Goal: Transaction & Acquisition: Purchase product/service

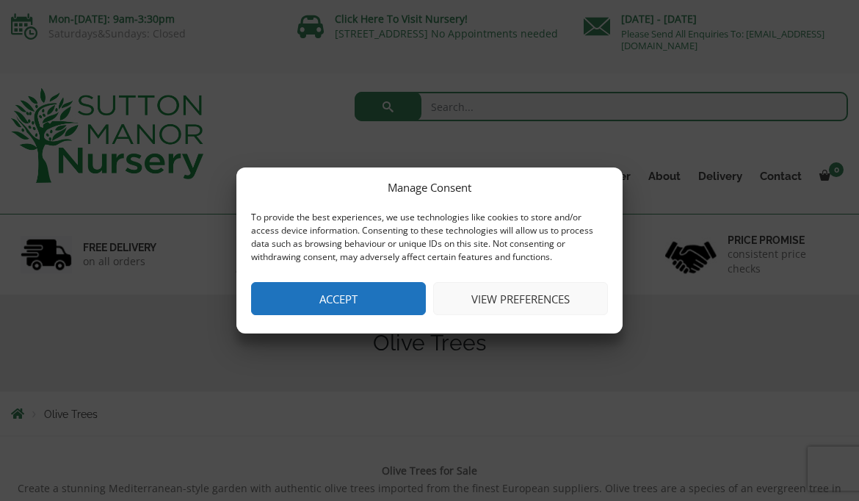
click at [364, 298] on button "Accept" at bounding box center [338, 298] width 175 height 33
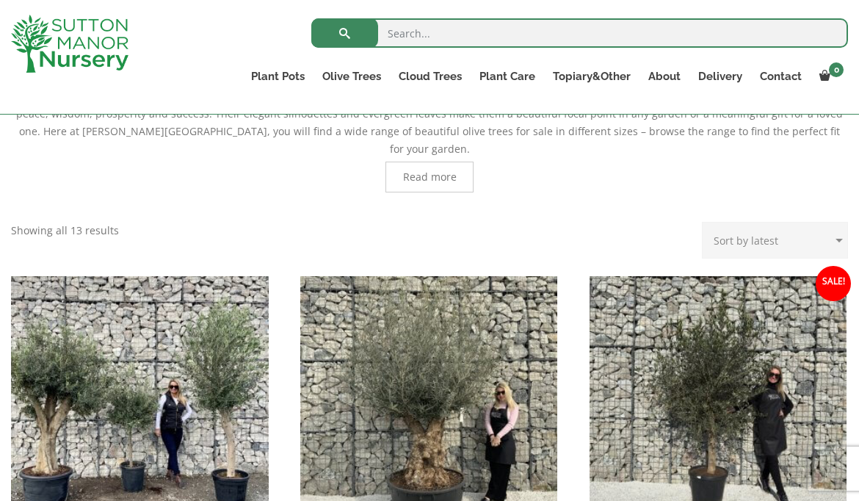
scroll to position [376, 0]
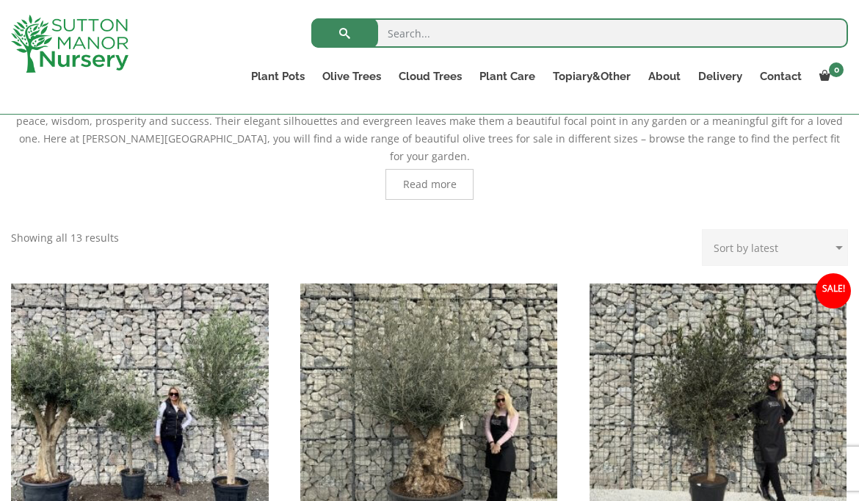
click at [749, 229] on select "Sort by popularity Sort by latest Sort by price: low to high Sort by price: hig…" at bounding box center [775, 247] width 146 height 37
select select "price"
click at [706, 229] on select "Sort by popularity Sort by latest Sort by price: low to high Sort by price: hig…" at bounding box center [775, 247] width 146 height 37
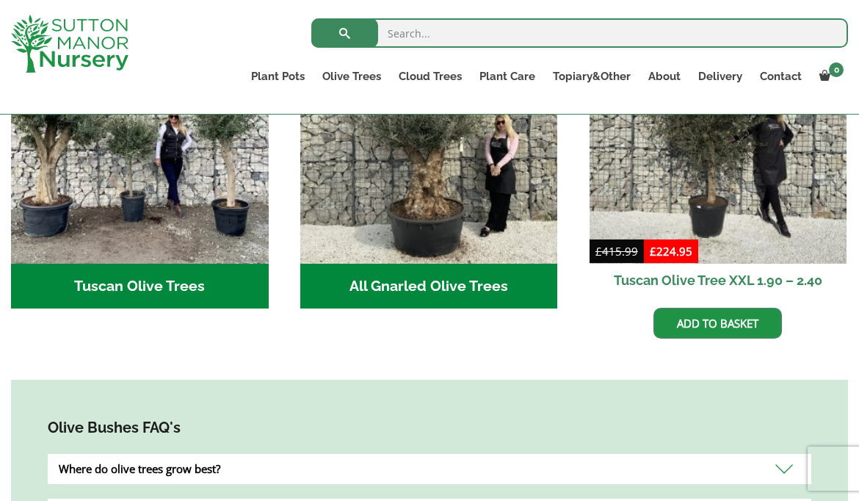
scroll to position [648, 0]
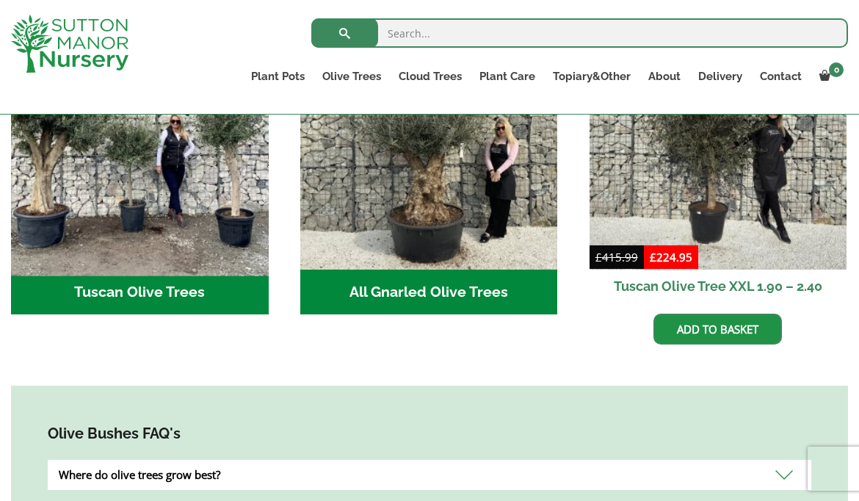
click at [131, 224] on img "Visit product category Tuscan Olive Trees" at bounding box center [139, 140] width 270 height 270
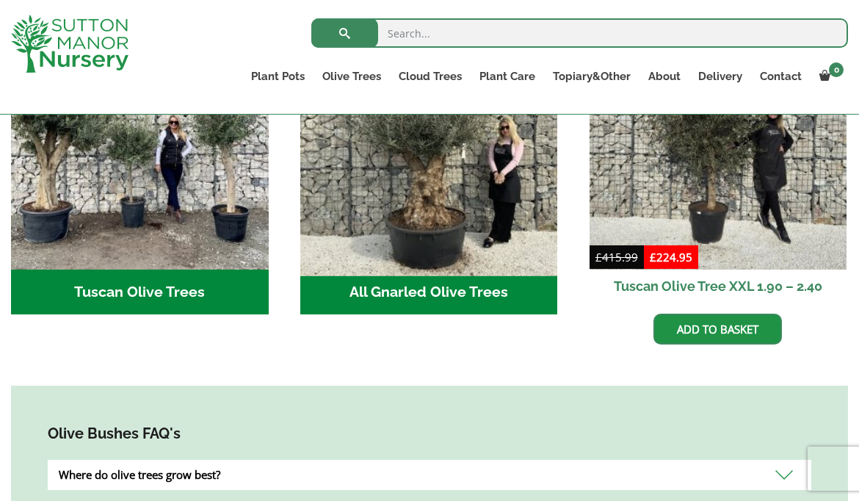
click at [485, 197] on img "Visit product category All Gnarled Olive Trees" at bounding box center [429, 140] width 270 height 270
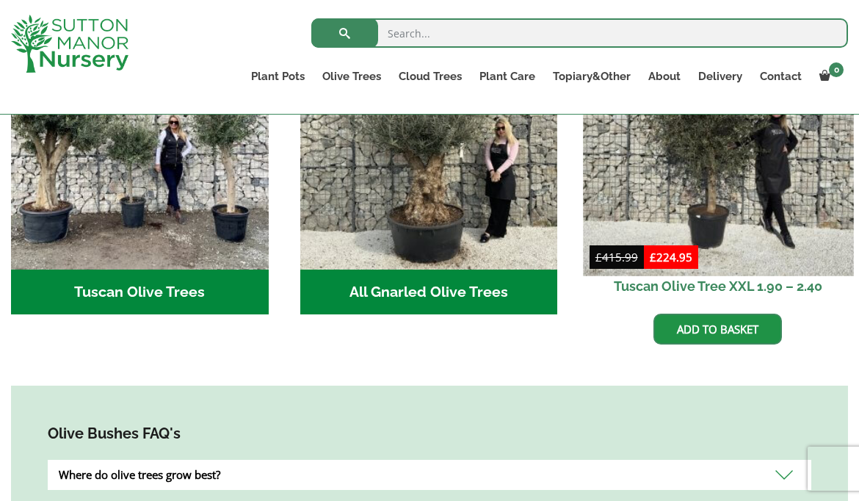
click at [728, 203] on img at bounding box center [718, 140] width 270 height 270
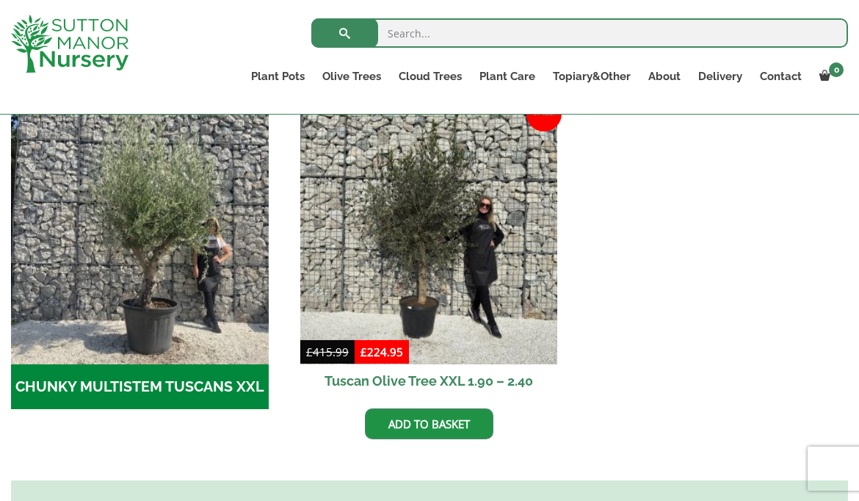
scroll to position [433, 0]
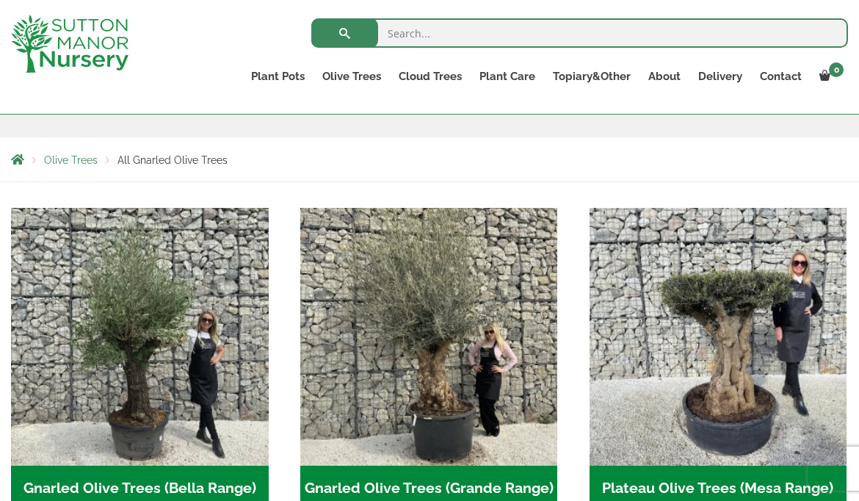
scroll to position [220, 0]
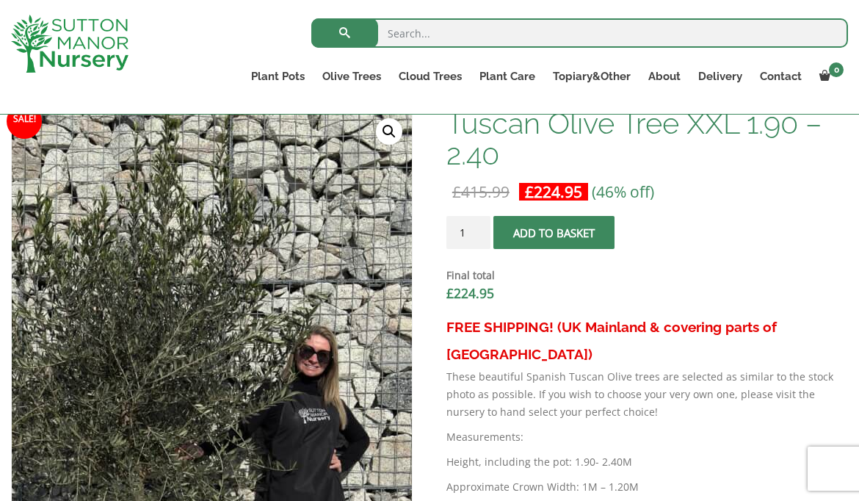
scroll to position [857, 0]
